Goal: Obtain resource: Obtain resource

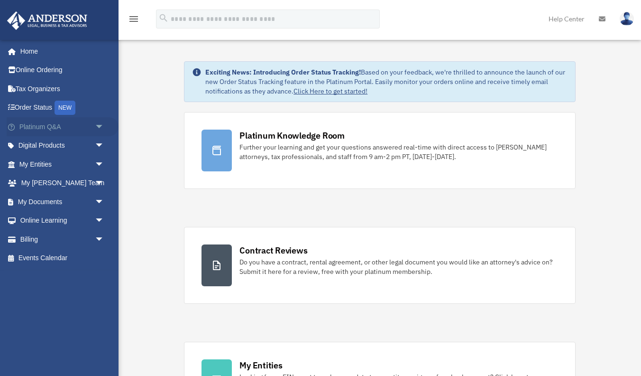
click at [87, 127] on link "Platinum Q&A arrow_drop_down" at bounding box center [63, 126] width 112 height 19
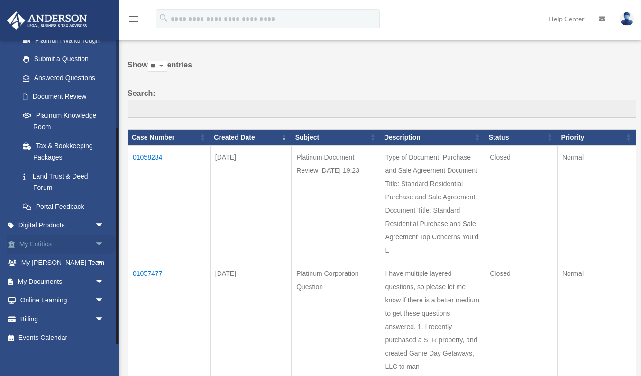
scroll to position [123, 0]
click at [98, 237] on span "arrow_drop_down" at bounding box center [104, 244] width 19 height 19
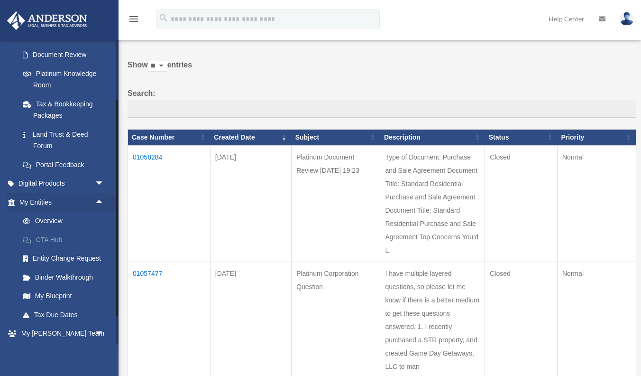
scroll to position [166, 0]
click at [51, 219] on link "Overview" at bounding box center [65, 220] width 105 height 19
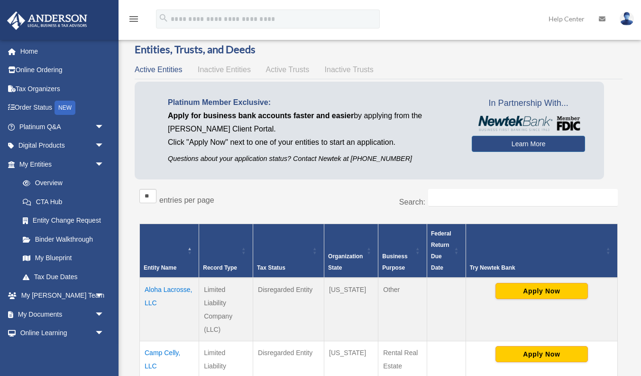
scroll to position [12, 0]
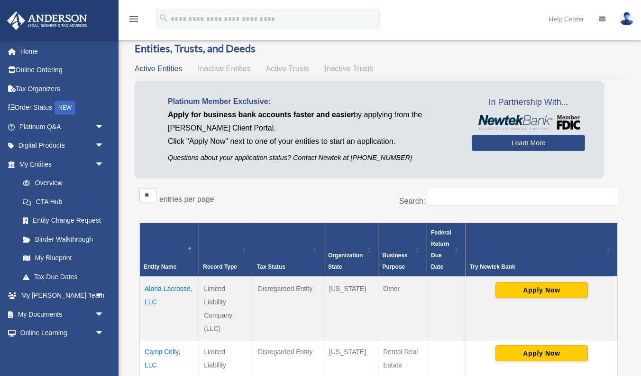
click at [278, 73] on div "Active Entities Inactive Entities Active Trusts Inactive Trusts" at bounding box center [379, 68] width 488 height 13
click at [283, 68] on span "Active Trusts" at bounding box center [288, 69] width 44 height 8
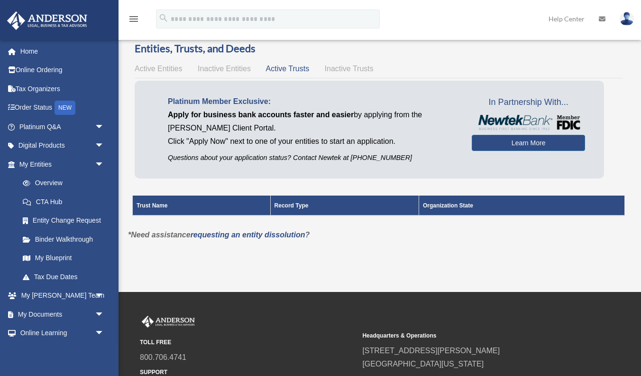
click at [234, 69] on span "Inactive Entities" at bounding box center [224, 69] width 53 height 8
click at [341, 71] on span "Inactive Trusts" at bounding box center [349, 69] width 49 height 8
click at [303, 74] on div "Active Entities Inactive Entities Active Trusts Inactive Trusts" at bounding box center [379, 68] width 488 height 13
click at [286, 65] on span "Active Trusts" at bounding box center [288, 69] width 44 height 8
click at [158, 66] on span "Active Entities" at bounding box center [158, 69] width 47 height 8
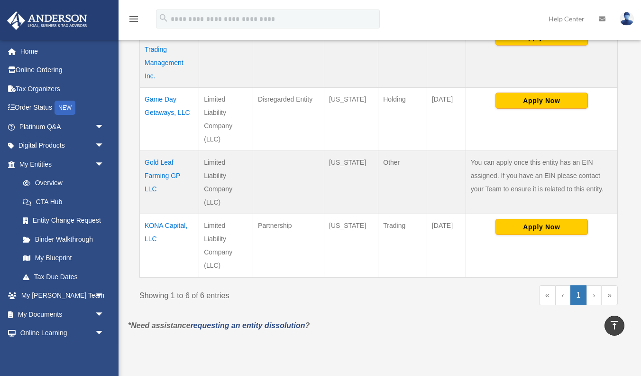
scroll to position [415, 0]
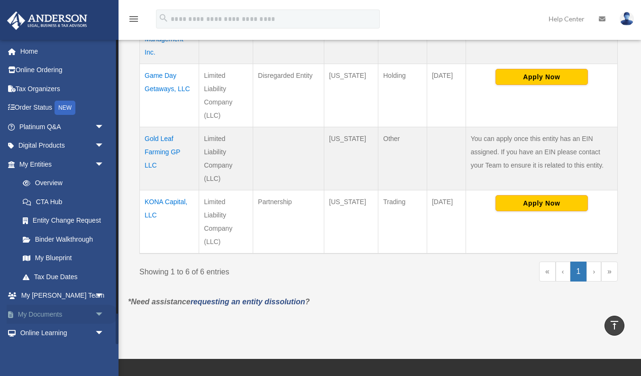
click at [95, 305] on span "arrow_drop_down" at bounding box center [104, 314] width 19 height 19
click at [45, 325] on link "Box" at bounding box center [65, 333] width 105 height 19
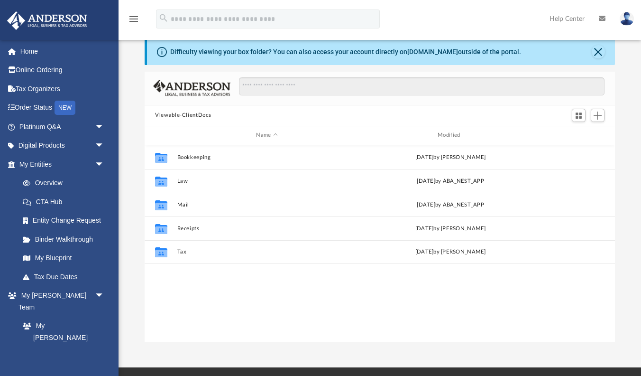
scroll to position [32, 0]
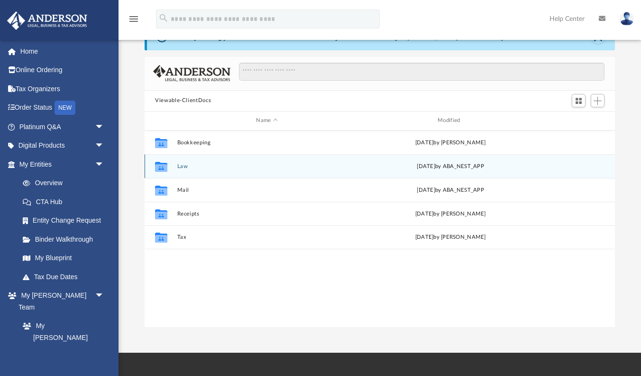
click at [182, 163] on button "Law" at bounding box center [267, 166] width 180 height 6
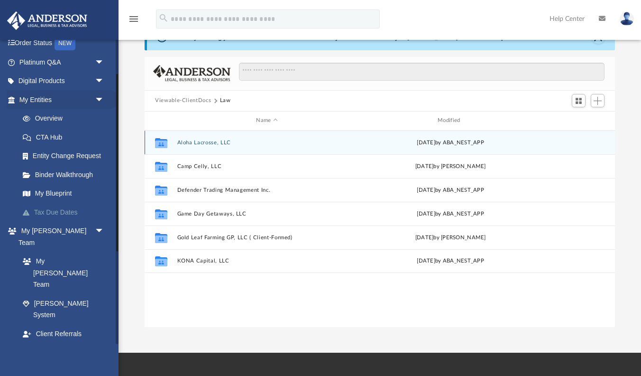
scroll to position [59, 0]
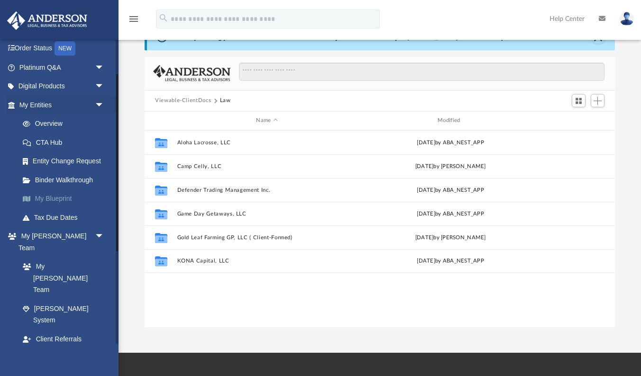
click at [53, 193] on link "My Blueprint" at bounding box center [65, 198] width 105 height 19
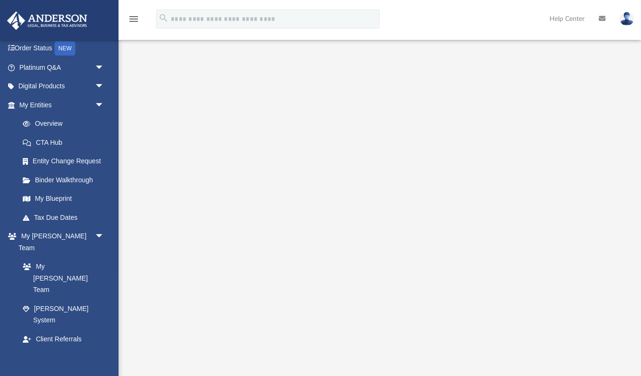
scroll to position [52, 0]
click at [95, 84] on span "arrow_drop_down" at bounding box center [104, 86] width 19 height 19
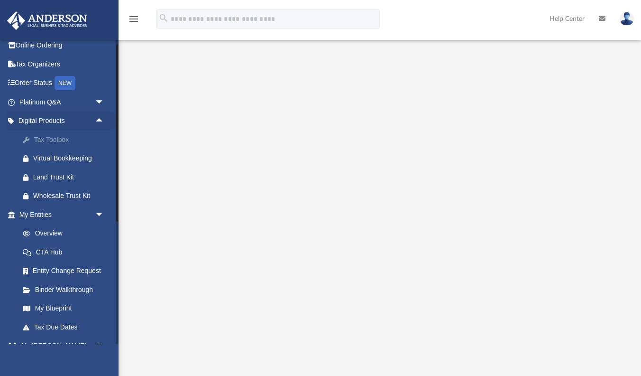
scroll to position [8, 0]
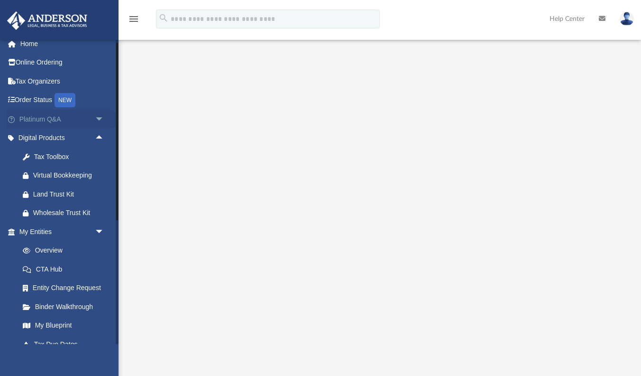
click at [96, 120] on span "arrow_drop_down" at bounding box center [104, 119] width 19 height 19
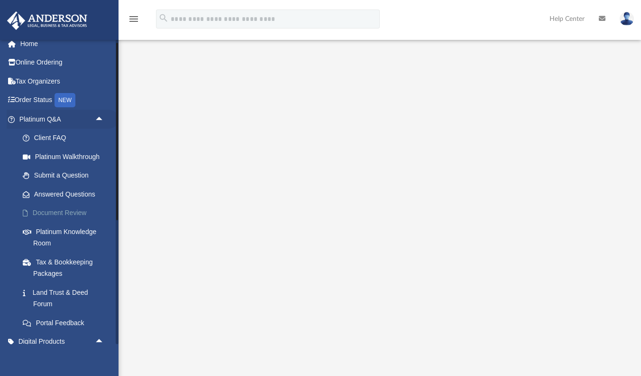
click at [74, 207] on link "Document Review" at bounding box center [65, 213] width 105 height 19
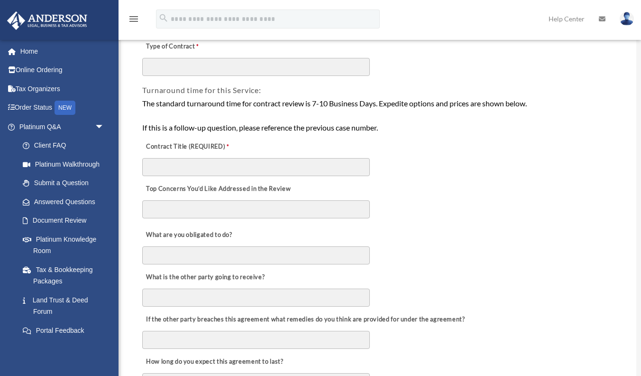
scroll to position [154, 0]
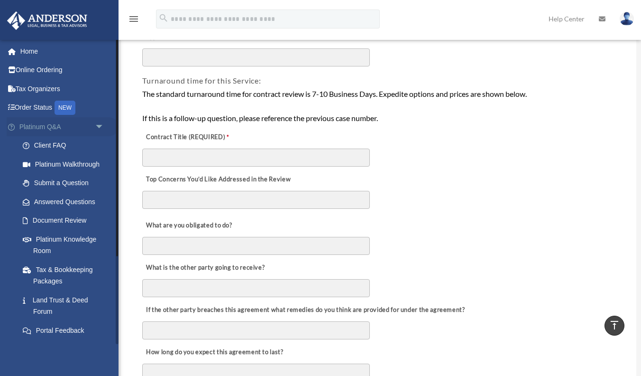
click at [102, 122] on span "arrow_drop_down" at bounding box center [104, 126] width 19 height 19
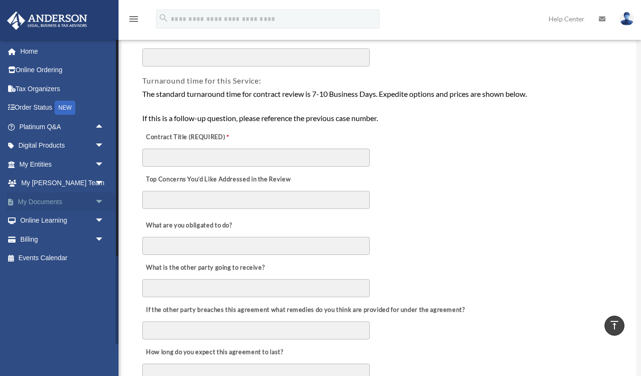
click at [99, 199] on span "arrow_drop_down" at bounding box center [104, 201] width 19 height 19
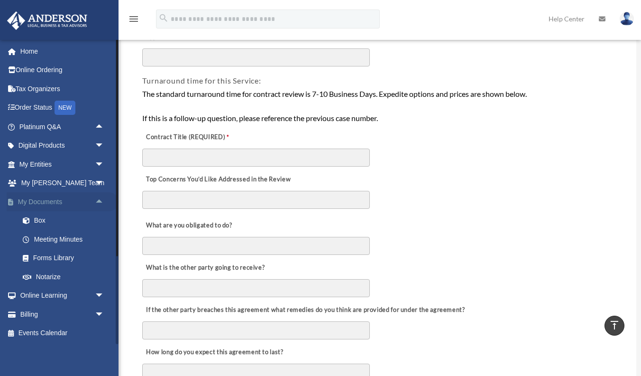
scroll to position [180, 0]
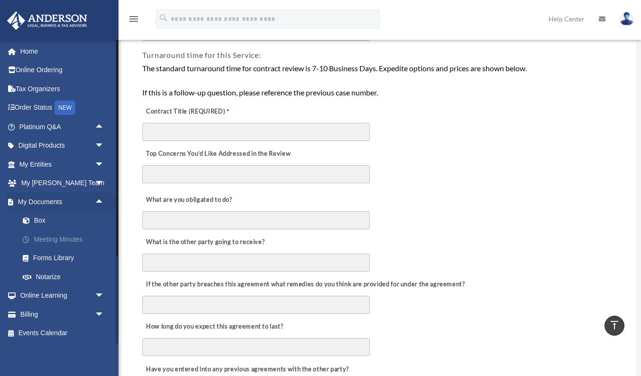
click at [66, 234] on link "Meeting Minutes" at bounding box center [65, 239] width 105 height 19
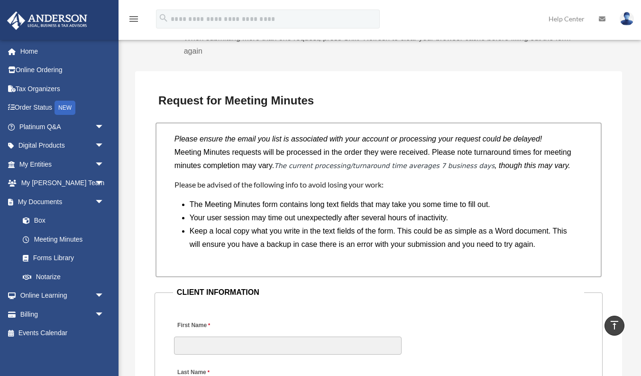
scroll to position [779, 0]
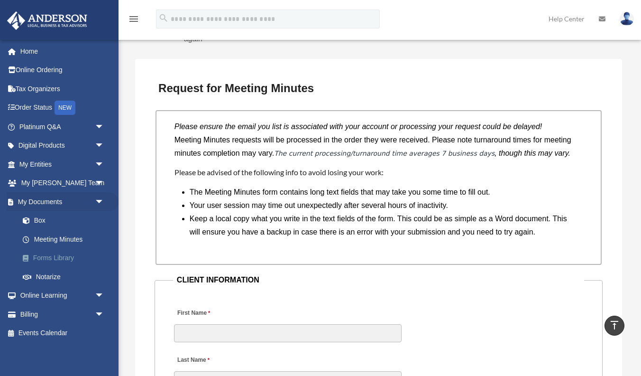
click at [63, 254] on link "Forms Library" at bounding box center [65, 258] width 105 height 19
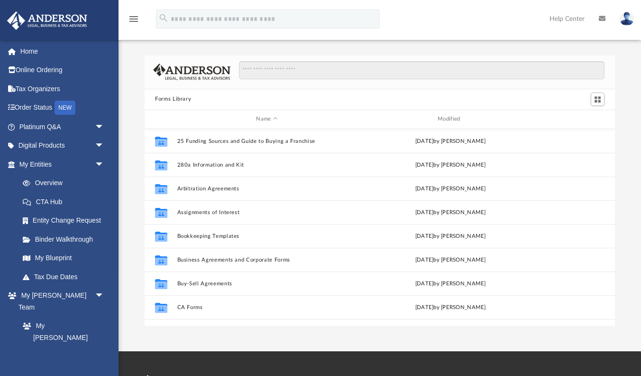
scroll to position [216, 471]
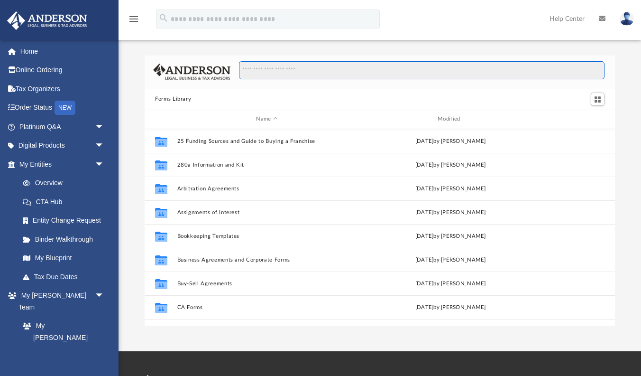
click at [261, 78] on input "Search files and folders" at bounding box center [422, 70] width 366 height 18
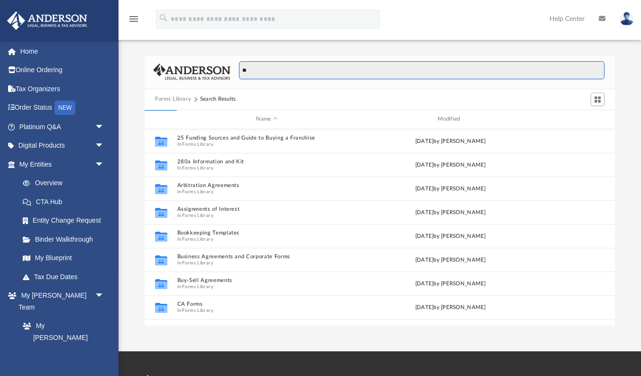
type input "*"
type input "*******"
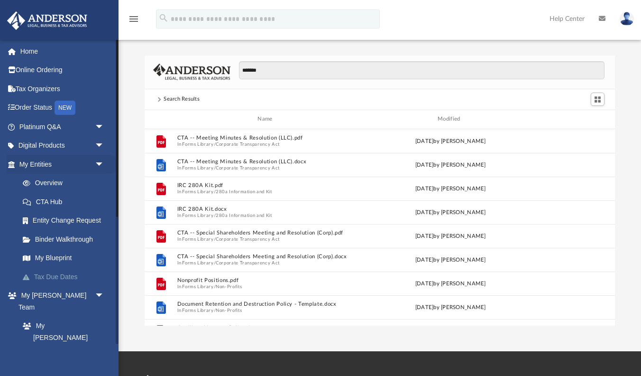
click at [65, 279] on link "Tax Due Dates" at bounding box center [65, 276] width 105 height 19
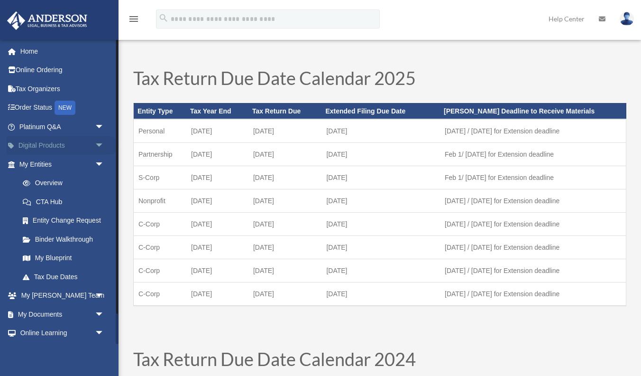
click at [50, 136] on link "Digital Products arrow_drop_down" at bounding box center [63, 145] width 112 height 19
click at [98, 143] on span "arrow_drop_down" at bounding box center [104, 145] width 19 height 19
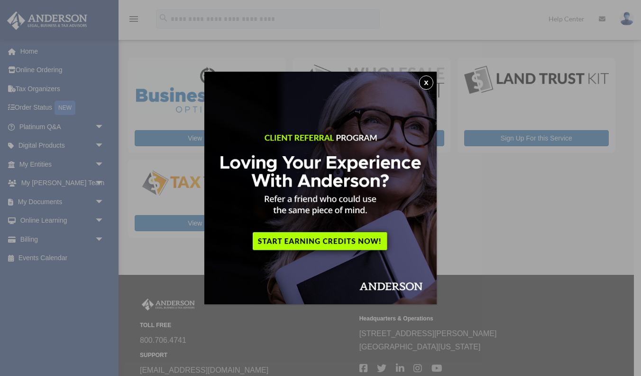
click at [428, 83] on button "x" at bounding box center [426, 82] width 14 height 14
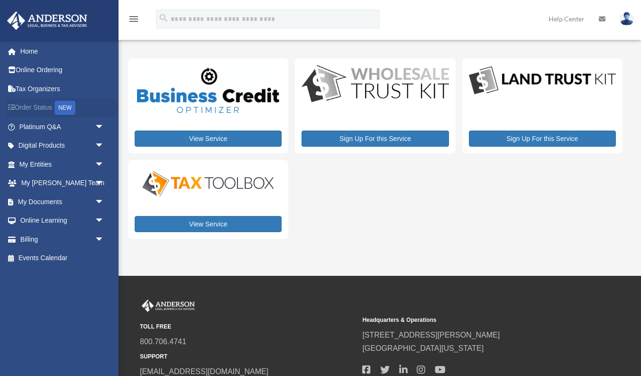
click at [36, 112] on link "Order Status NEW" at bounding box center [63, 107] width 112 height 19
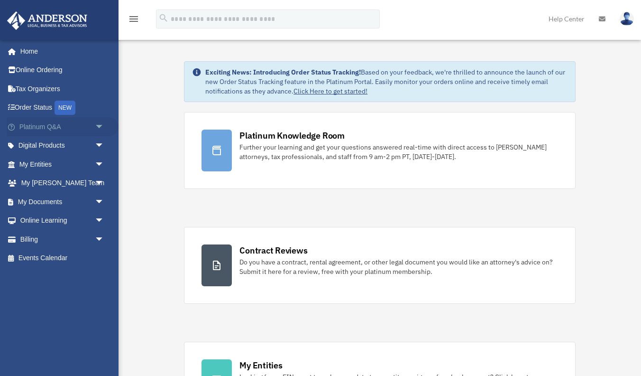
click at [96, 128] on span "arrow_drop_down" at bounding box center [104, 126] width 19 height 19
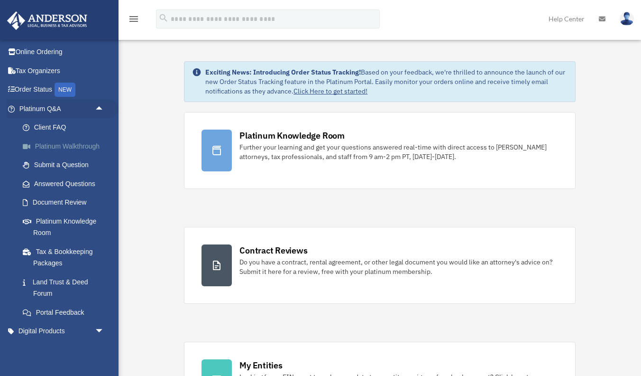
scroll to position [25, 0]
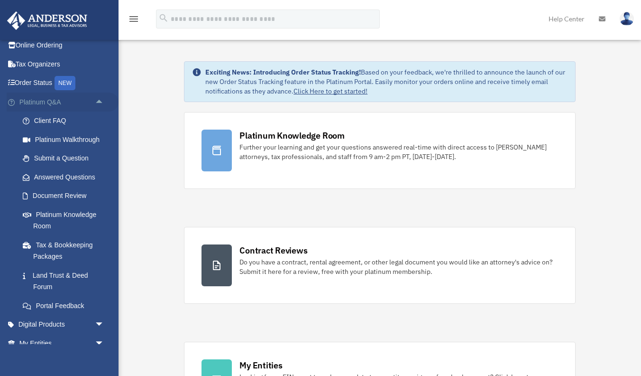
click at [98, 104] on span "arrow_drop_up" at bounding box center [104, 102] width 19 height 19
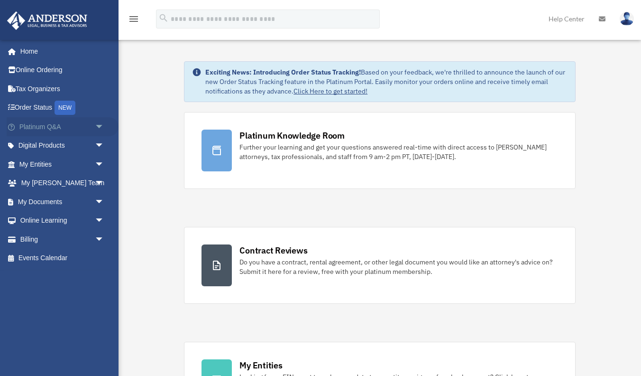
scroll to position [0, 0]
click at [100, 127] on span "arrow_drop_down" at bounding box center [104, 126] width 19 height 19
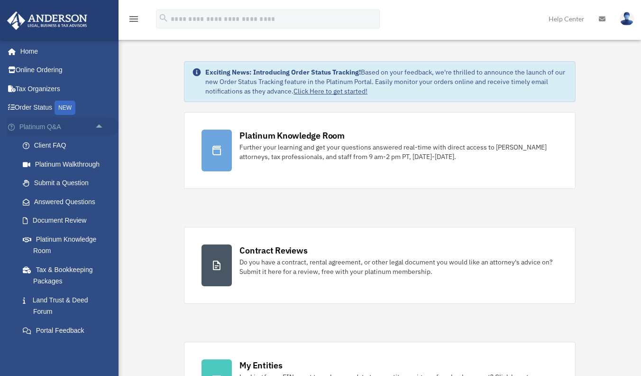
click at [100, 127] on span "arrow_drop_up" at bounding box center [104, 126] width 19 height 19
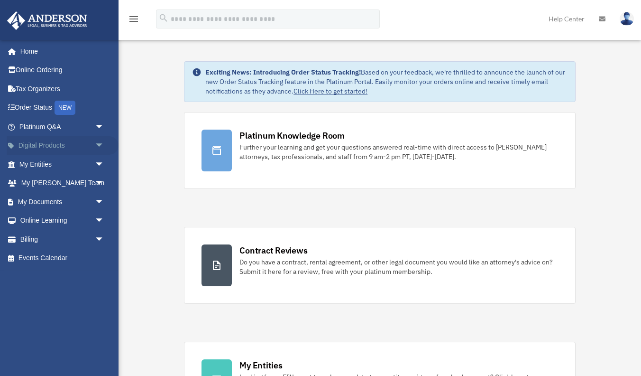
click at [100, 142] on span "arrow_drop_down" at bounding box center [104, 145] width 19 height 19
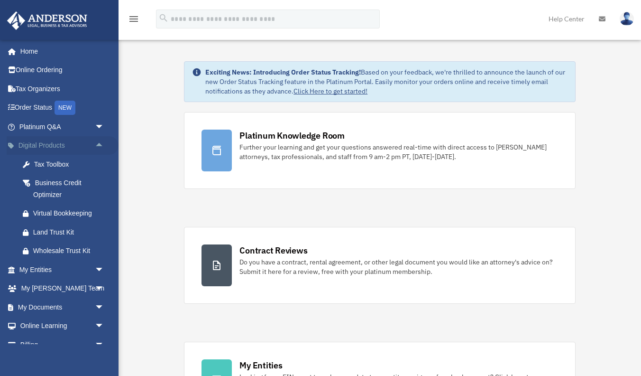
click at [102, 139] on span "arrow_drop_up" at bounding box center [104, 145] width 19 height 19
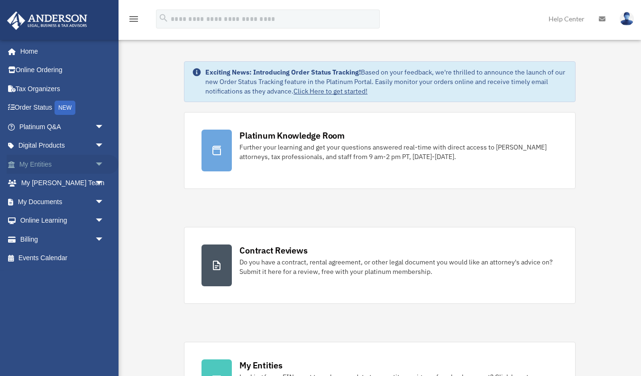
click at [97, 165] on span "arrow_drop_down" at bounding box center [104, 164] width 19 height 19
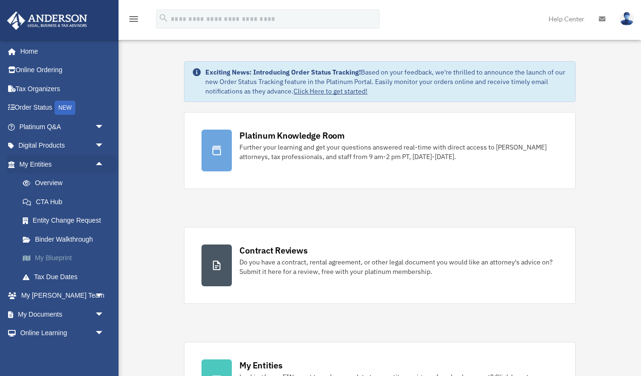
click at [62, 255] on link "My Blueprint" at bounding box center [65, 258] width 105 height 19
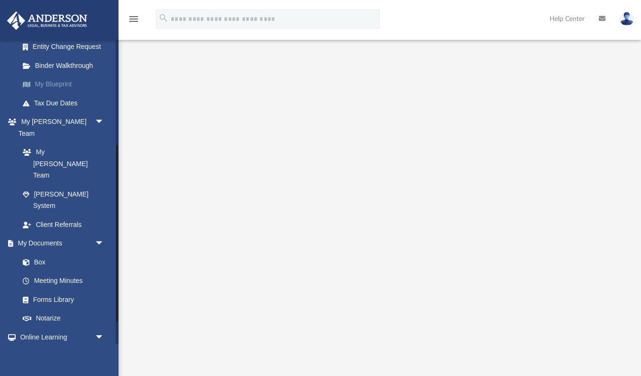
scroll to position [182, 0]
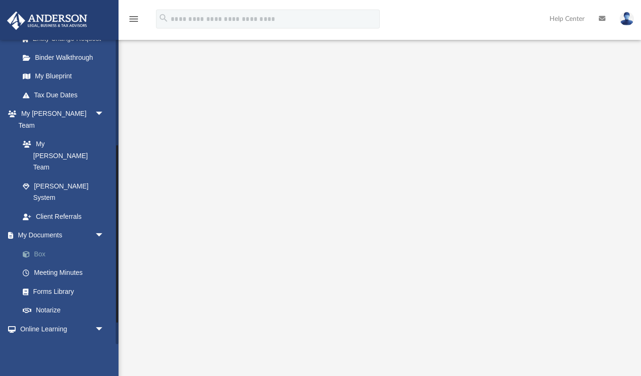
click at [43, 244] on link "Box" at bounding box center [65, 253] width 105 height 19
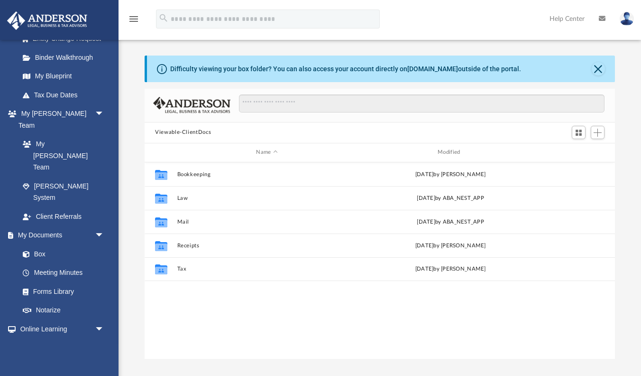
scroll to position [216, 471]
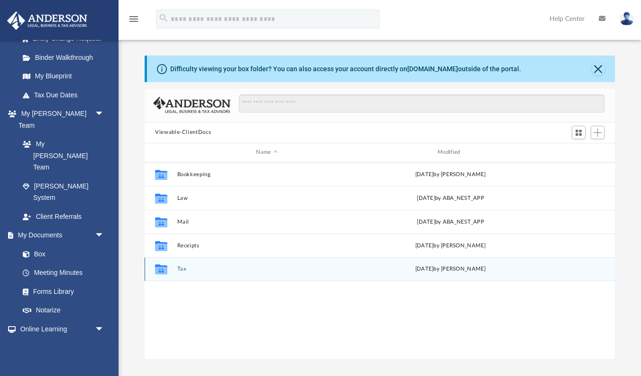
click at [184, 268] on button "Tax" at bounding box center [267, 269] width 180 height 6
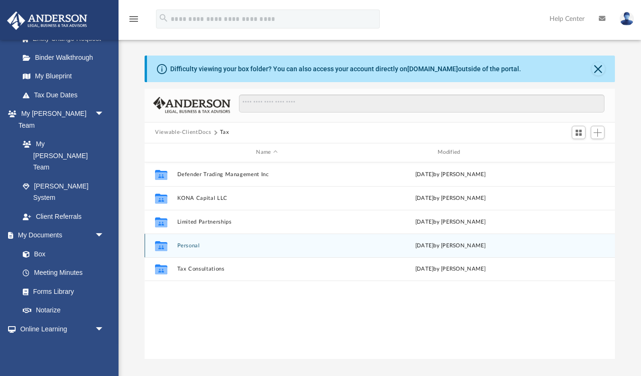
click at [192, 242] on button "Personal" at bounding box center [267, 245] width 180 height 6
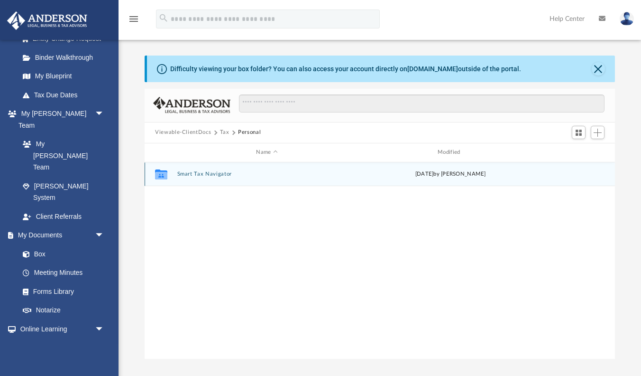
click at [197, 171] on button "Smart Tax Navigator" at bounding box center [267, 174] width 180 height 6
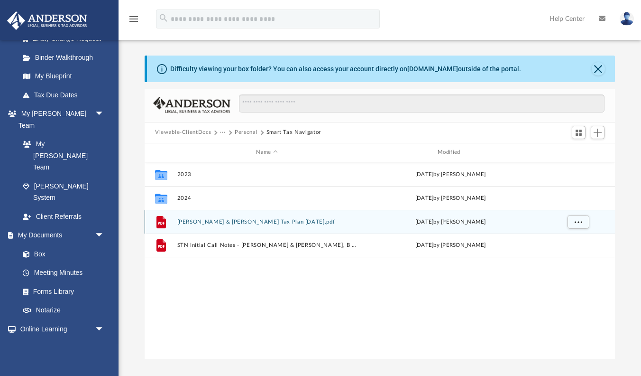
click at [220, 222] on button "[PERSON_NAME] & [PERSON_NAME] Tax Plan [DATE].pdf" at bounding box center [267, 222] width 180 height 6
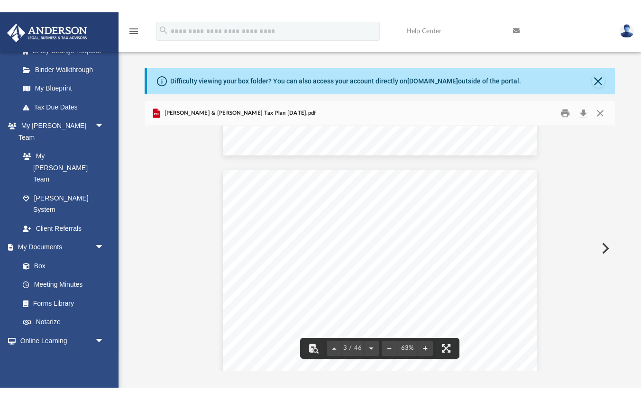
scroll to position [520, 0]
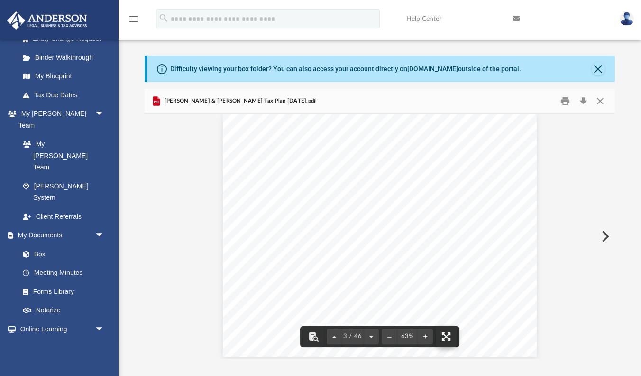
click at [451, 333] on button "File preview" at bounding box center [446, 336] width 21 height 21
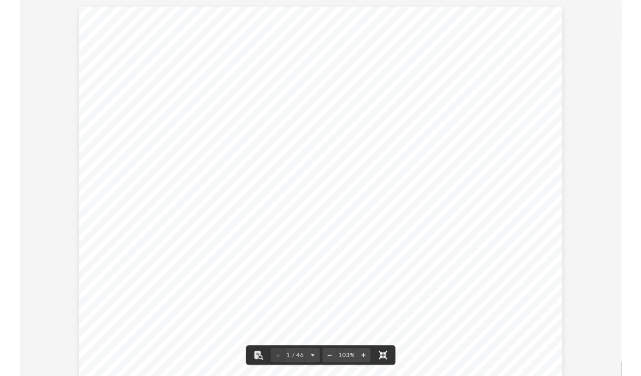
scroll to position [0, 0]
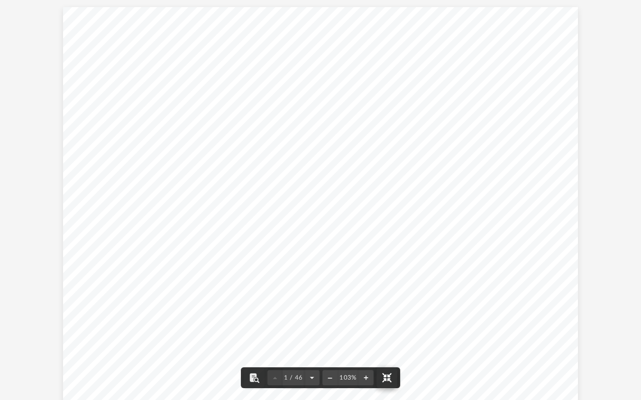
click at [390, 375] on button "File preview" at bounding box center [387, 378] width 21 height 21
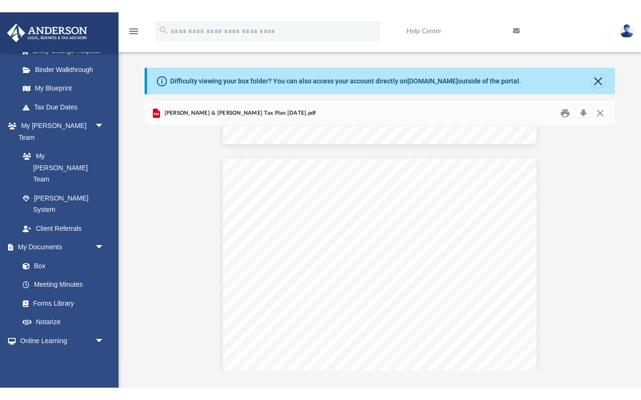
scroll to position [2832, 0]
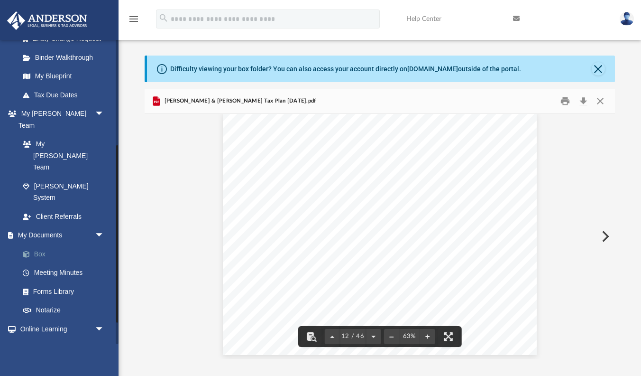
click at [41, 244] on link "Box" at bounding box center [65, 253] width 105 height 19
click at [447, 337] on button "File preview" at bounding box center [448, 336] width 21 height 21
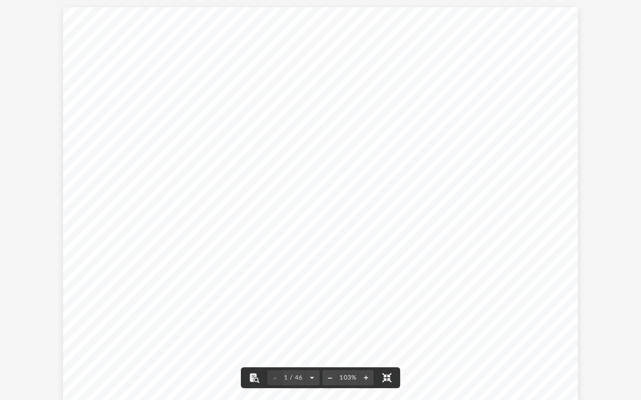
scroll to position [0, 0]
click at [390, 375] on button "File preview" at bounding box center [387, 378] width 21 height 21
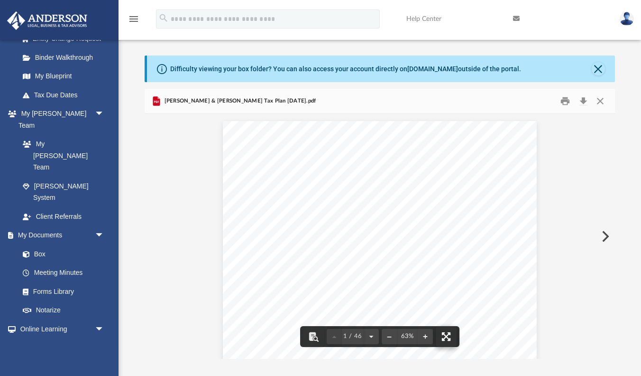
click at [443, 338] on button "File preview" at bounding box center [446, 336] width 21 height 21
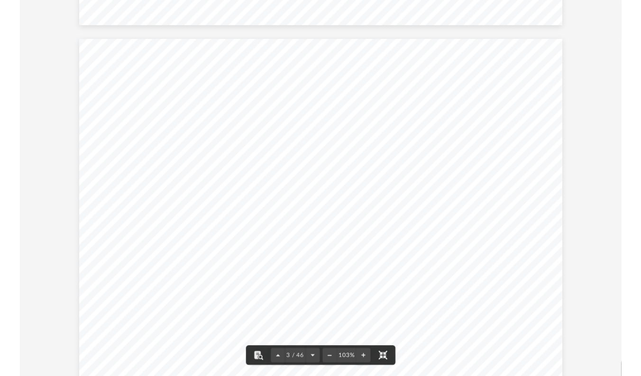
scroll to position [792, 0]
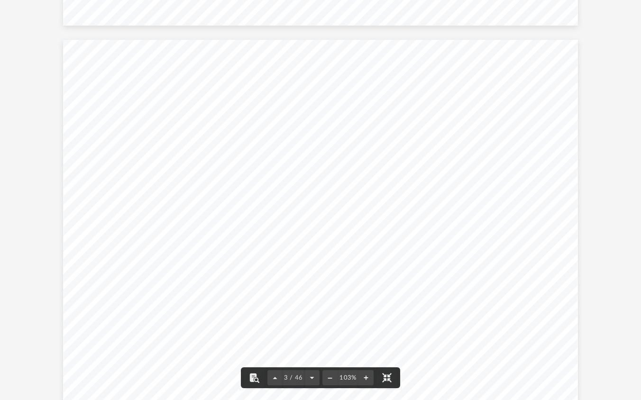
click at [376, 375] on div "3 / 46 103%" at bounding box center [320, 378] width 159 height 21
click at [383, 375] on button "File preview" at bounding box center [387, 378] width 21 height 21
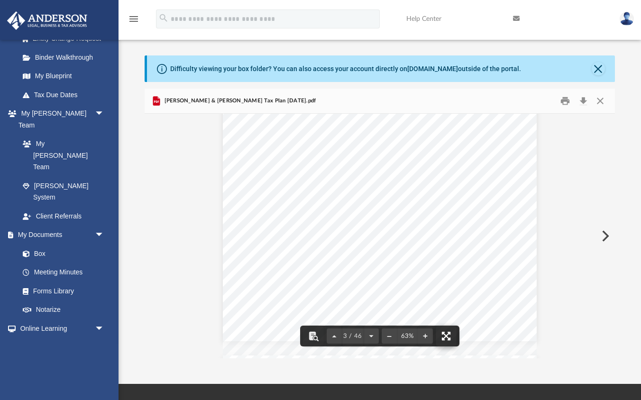
scroll to position [513, 0]
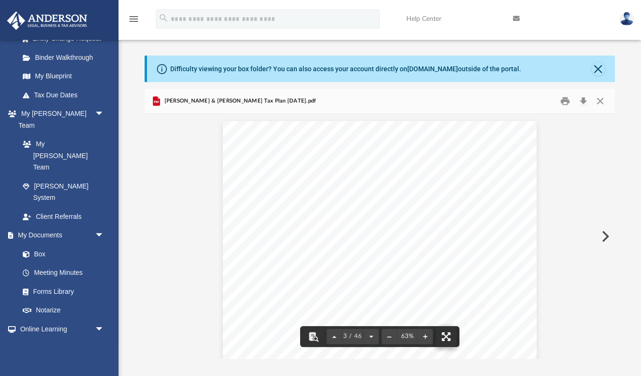
click at [447, 329] on button "File preview" at bounding box center [446, 336] width 21 height 21
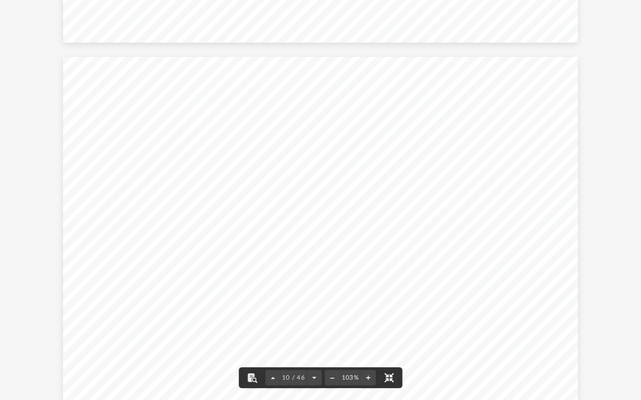
scroll to position [3672, 0]
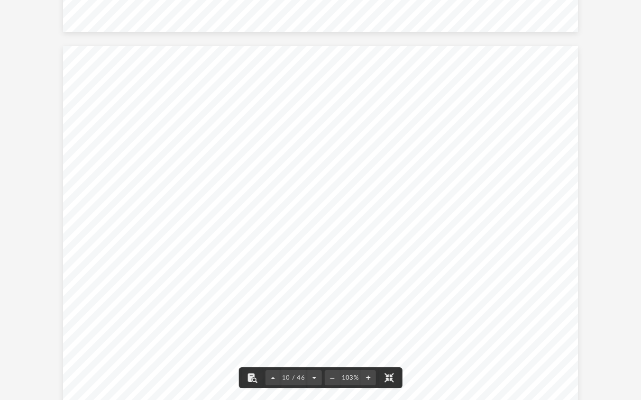
click at [251, 183] on div "Lakehouse STR Tax Planning Recommendations You can see our recommended tax stra…" at bounding box center [320, 245] width 515 height 398
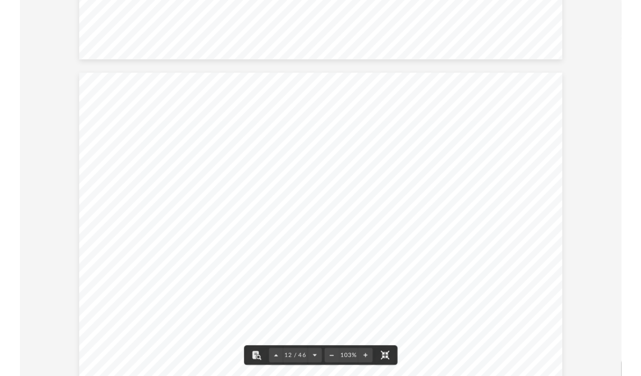
scroll to position [4465, 0]
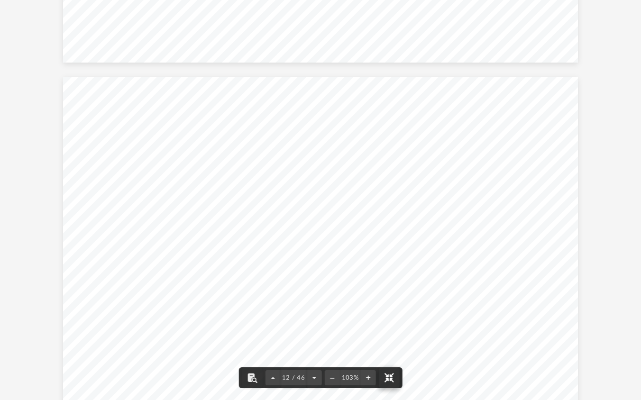
click at [390, 375] on button "File preview" at bounding box center [389, 378] width 21 height 21
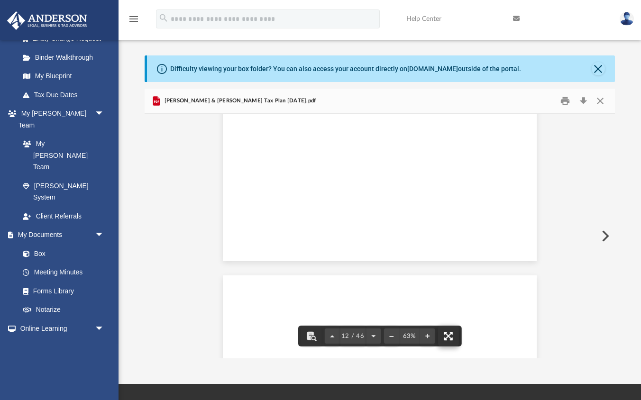
scroll to position [2823, 0]
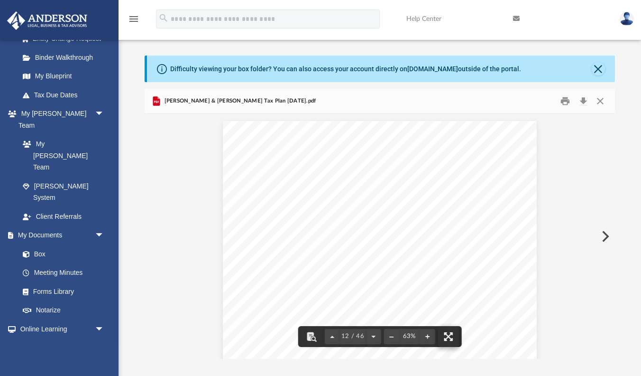
click at [449, 335] on button "File preview" at bounding box center [448, 336] width 21 height 21
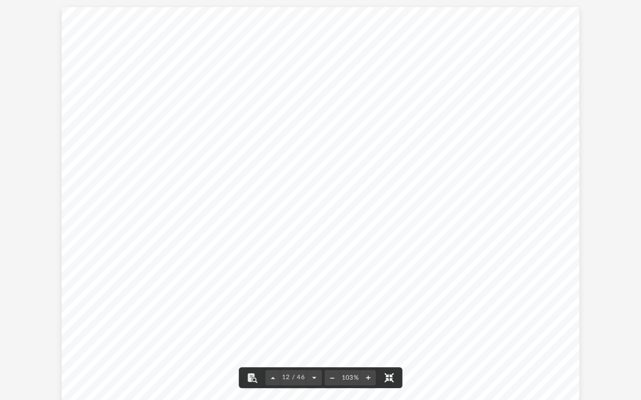
scroll to position [4535, 0]
click at [367, 375] on button "File preview" at bounding box center [368, 378] width 15 height 21
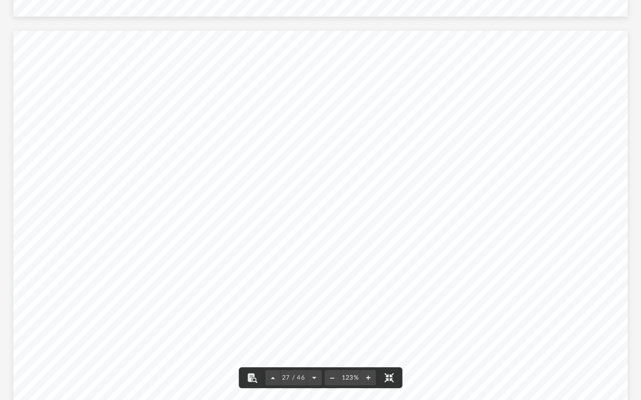
scroll to position [12727, 0]
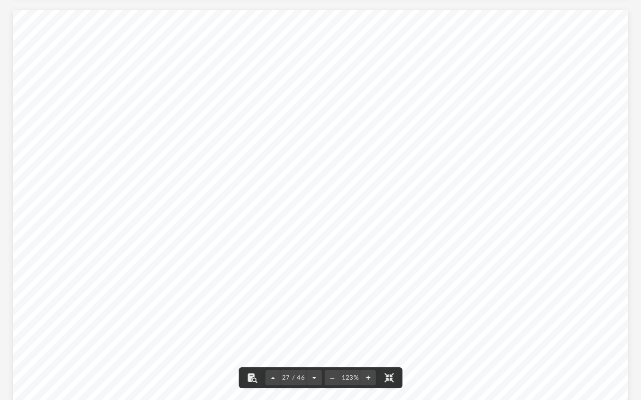
drag, startPoint x: 354, startPoint y: 197, endPoint x: 229, endPoint y: 176, distance: 127.0
click at [229, 176] on div "Strategy FED Administration Office Description To qualify for a home office ded…" at bounding box center [320, 247] width 615 height 475
click at [233, 176] on div "Strategy FED Administration Office Description To qualify for a home office ded…" at bounding box center [320, 247] width 615 height 475
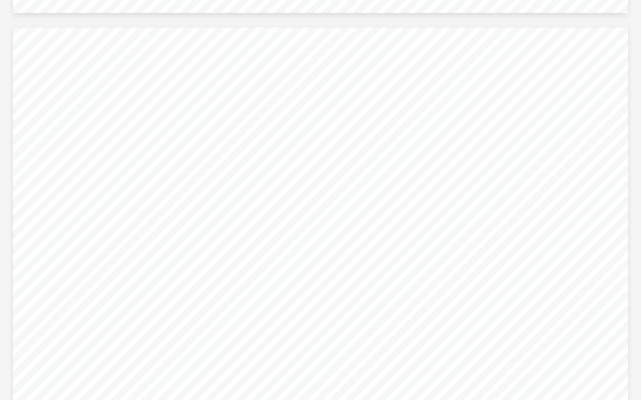
scroll to position [13200, 0]
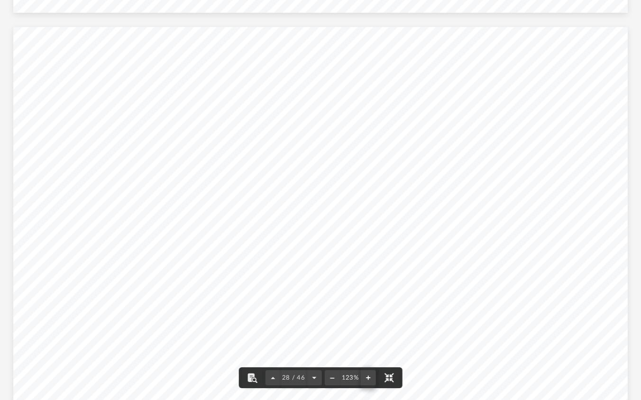
click at [367, 375] on button "File preview" at bounding box center [368, 378] width 15 height 21
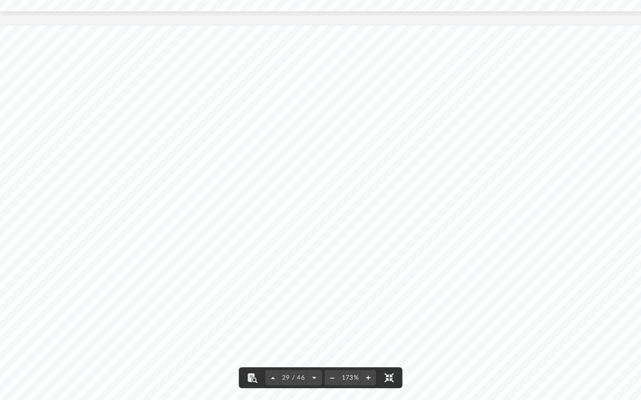
scroll to position [19152, 1]
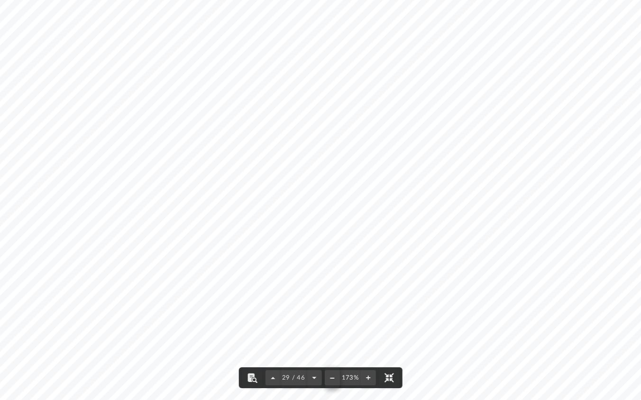
click at [334, 375] on button "File preview" at bounding box center [332, 378] width 15 height 21
click at [329, 375] on button "File preview" at bounding box center [332, 378] width 15 height 21
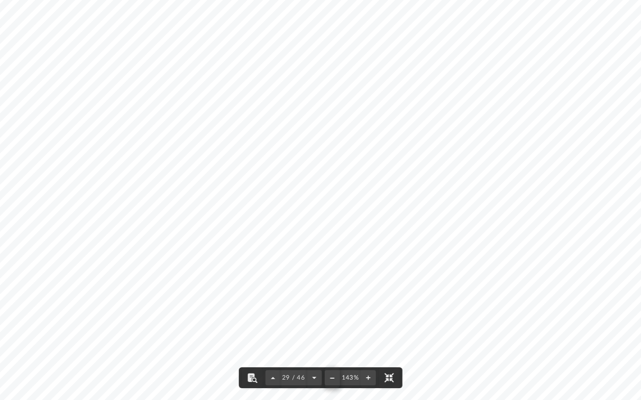
click at [329, 375] on button "File preview" at bounding box center [332, 378] width 15 height 21
drag, startPoint x: 285, startPoint y: 176, endPoint x: 253, endPoint y: 176, distance: 32.3
click at [253, 176] on div "Strategy FED Accountable Plan Description An accountable plan allows employees,…" at bounding box center [316, 218] width 665 height 514
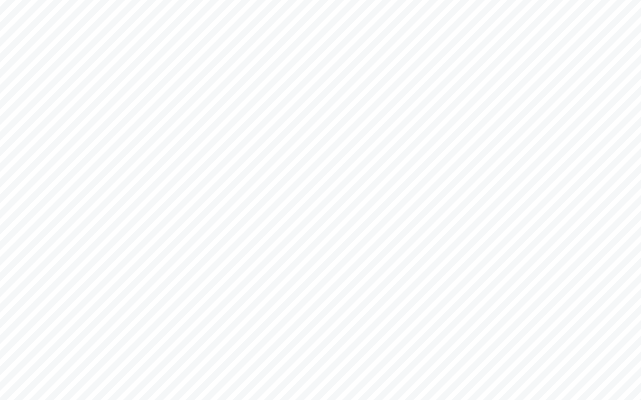
scroll to position [18546, 19]
click at [290, 182] on span "States" at bounding box center [276, 177] width 29 height 9
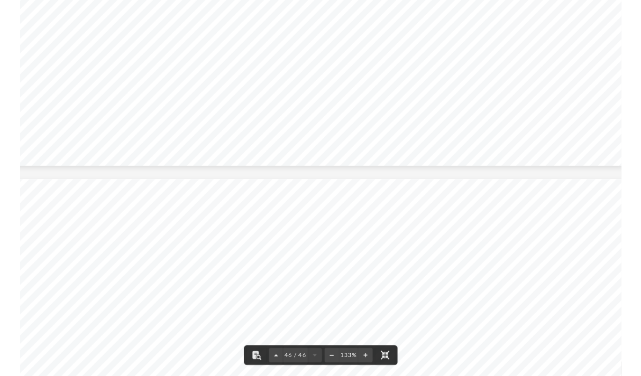
scroll to position [23555, 21]
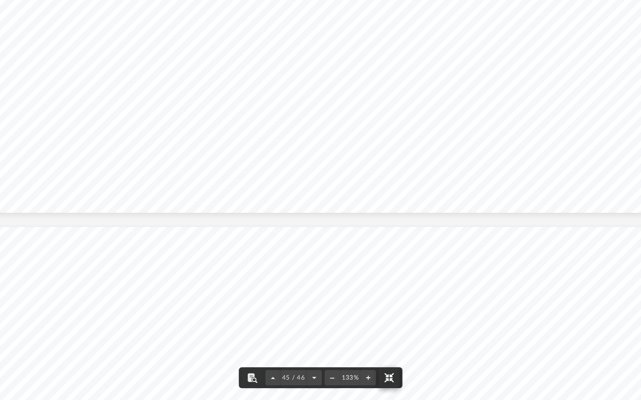
click at [390, 375] on button "File preview" at bounding box center [389, 378] width 21 height 21
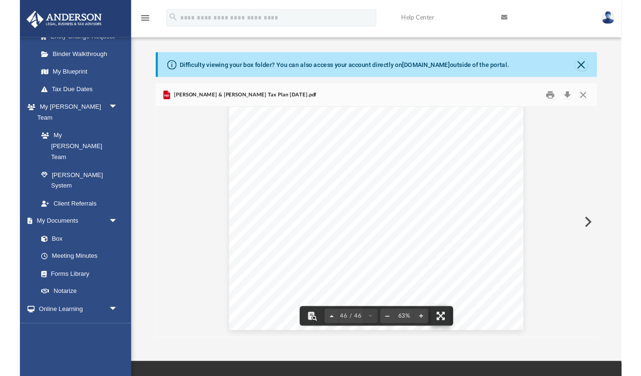
scroll to position [11550, 0]
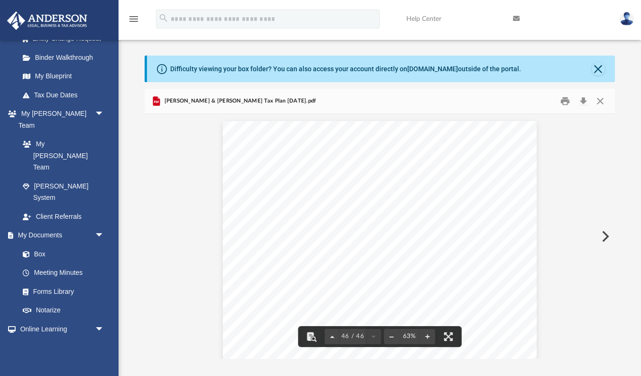
click at [591, 69] on div "Difficulty viewing your box folder? You can also access your account directly o…" at bounding box center [381, 69] width 468 height 27
click at [598, 69] on button "Close" at bounding box center [598, 68] width 13 height 13
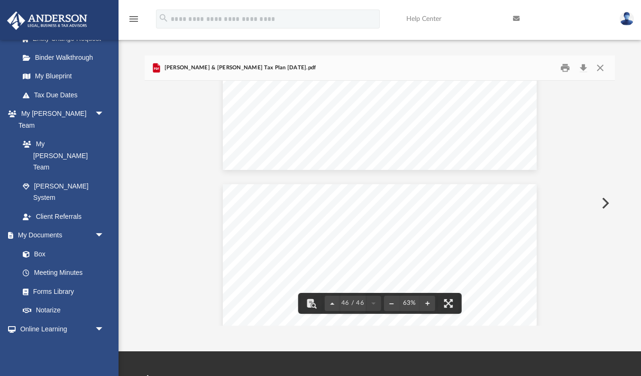
scroll to position [11453, 0]
click at [595, 65] on button "Close" at bounding box center [600, 67] width 17 height 15
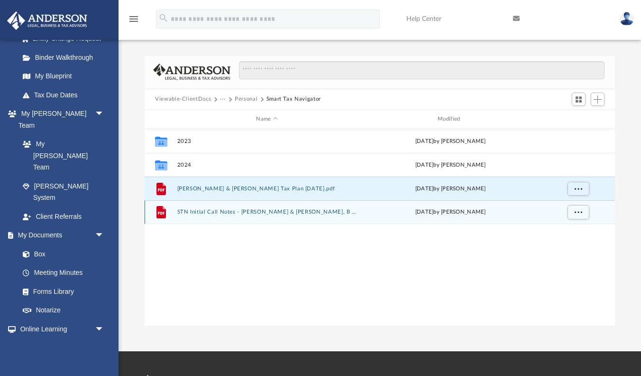
click at [214, 211] on button "STN Initial Call Notes - [PERSON_NAME] & [PERSON_NAME], B 08052025.pdf" at bounding box center [267, 212] width 180 height 6
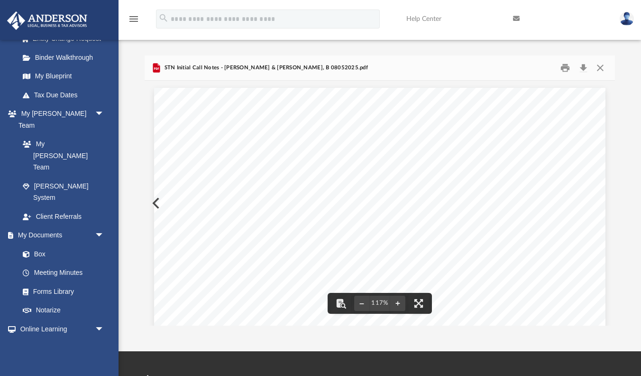
scroll to position [0, 0]
click at [594, 68] on button "Close" at bounding box center [600, 67] width 17 height 15
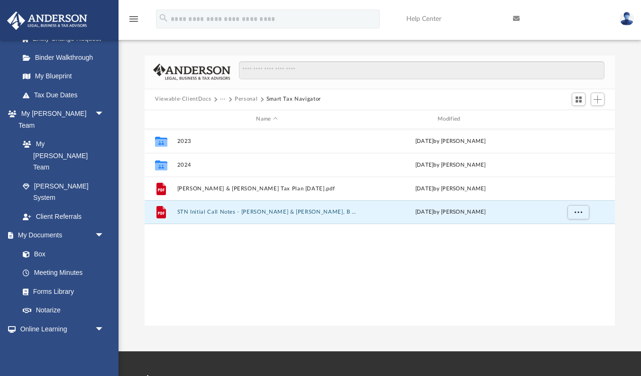
click at [254, 101] on button "Personal" at bounding box center [246, 99] width 23 height 9
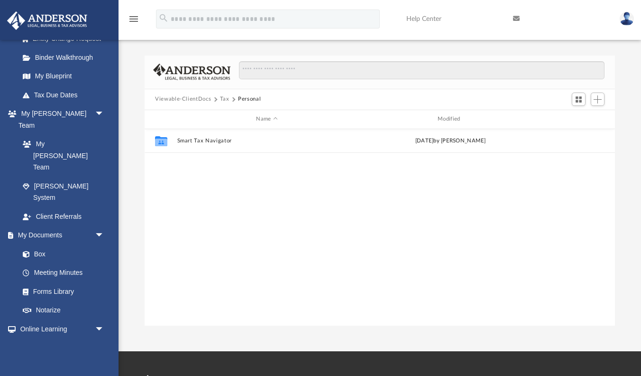
click at [223, 98] on button "Tax" at bounding box center [224, 99] width 9 height 9
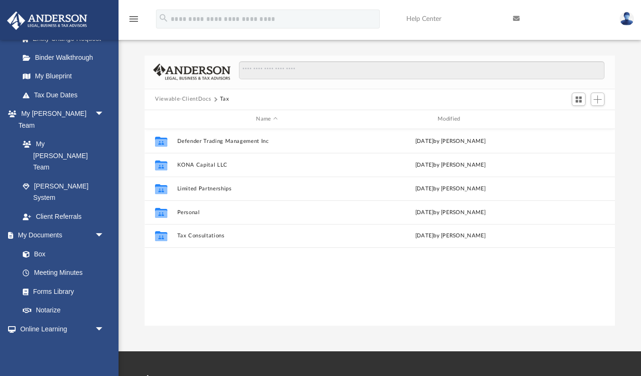
click at [206, 102] on button "Viewable-ClientDocs" at bounding box center [183, 99] width 56 height 9
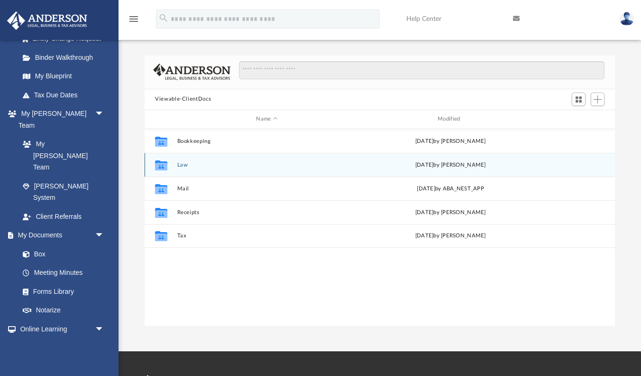
click at [181, 163] on button "Law" at bounding box center [267, 165] width 180 height 6
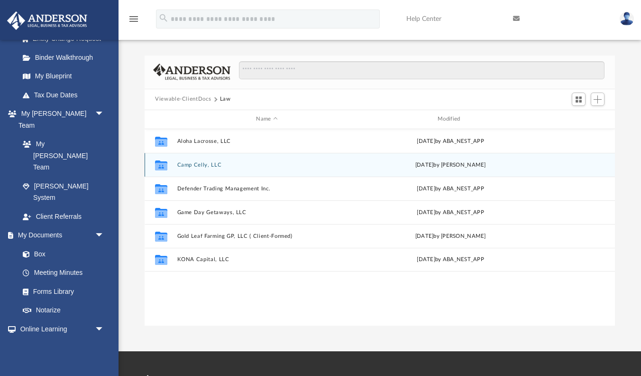
click at [192, 162] on button "Camp Celly, LLC" at bounding box center [267, 165] width 180 height 6
